Goal: Information Seeking & Learning: Learn about a topic

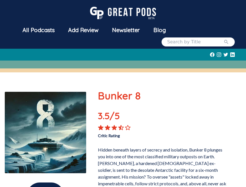
click at [35, 31] on div "All Podcasts" at bounding box center [39, 30] width 46 height 15
click at [28, 30] on div "All Podcasts" at bounding box center [39, 30] width 46 height 15
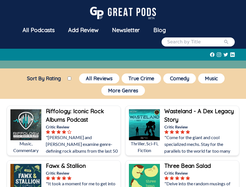
click at [140, 92] on button "More Genres" at bounding box center [123, 91] width 44 height 10
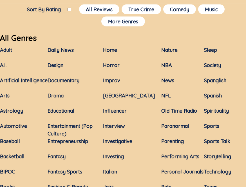
scroll to position [70, 0]
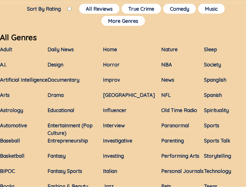
click at [56, 95] on link "Drama" at bounding box center [56, 95] width 16 height 6
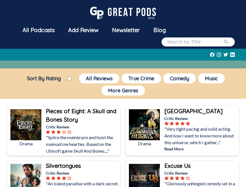
click at [114, 91] on button "More Genres" at bounding box center [123, 91] width 44 height 10
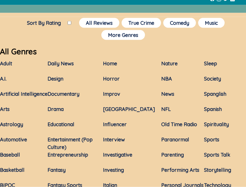
scroll to position [64, 0]
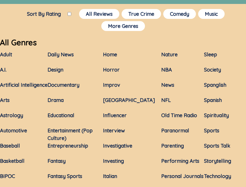
click at [111, 72] on link "Horror" at bounding box center [111, 69] width 17 height 6
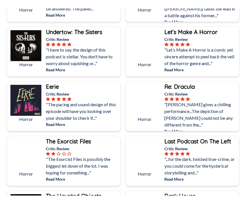
scroll to position [469, 0]
